Goal: Information Seeking & Learning: Learn about a topic

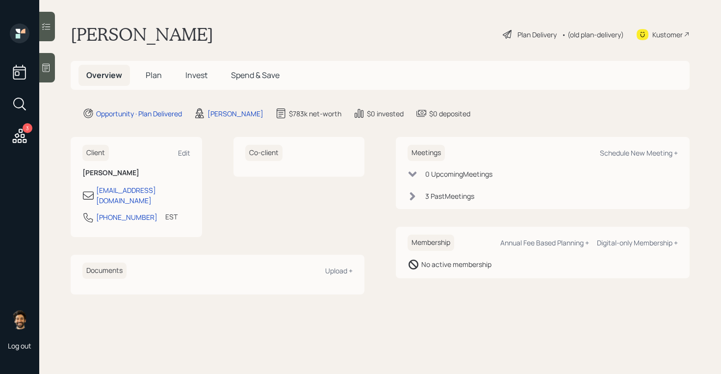
click at [156, 75] on span "Plan" at bounding box center [154, 75] width 16 height 11
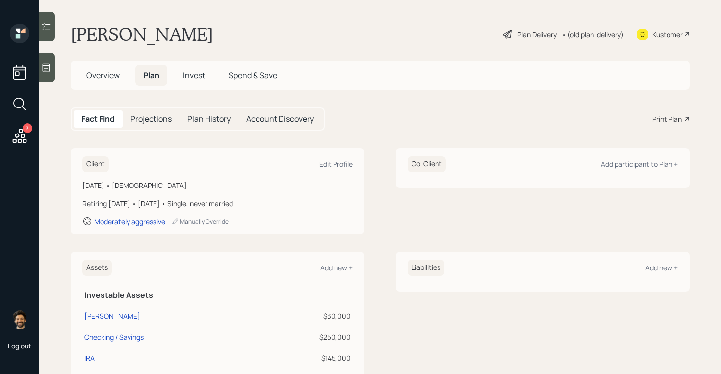
click at [183, 76] on span "Invest" at bounding box center [194, 75] width 22 height 11
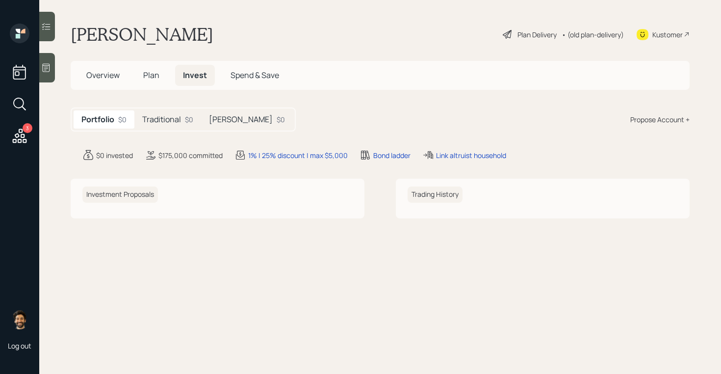
click at [172, 120] on h5 "Traditional" at bounding box center [161, 119] width 39 height 9
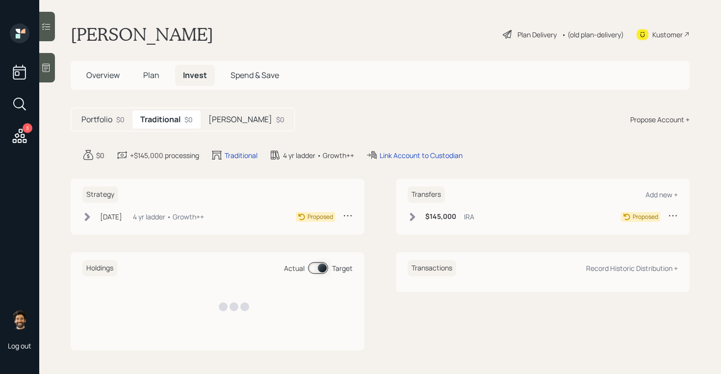
click at [222, 118] on h5 "[PERSON_NAME]" at bounding box center [240, 119] width 64 height 9
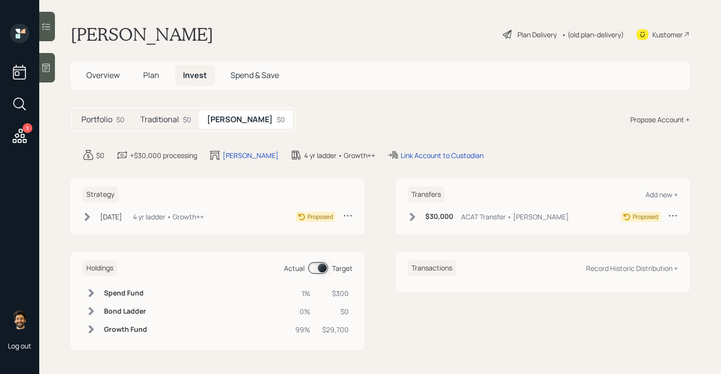
click at [154, 78] on span "Plan" at bounding box center [151, 75] width 16 height 11
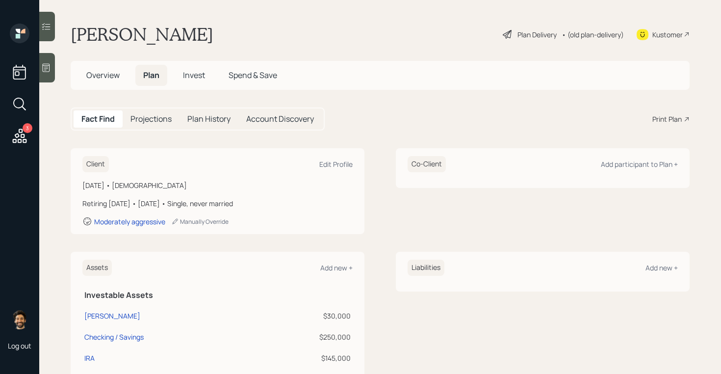
click at [105, 76] on span "Overview" at bounding box center [102, 75] width 33 height 11
